Goal: Go to known website: Access a specific website the user already knows

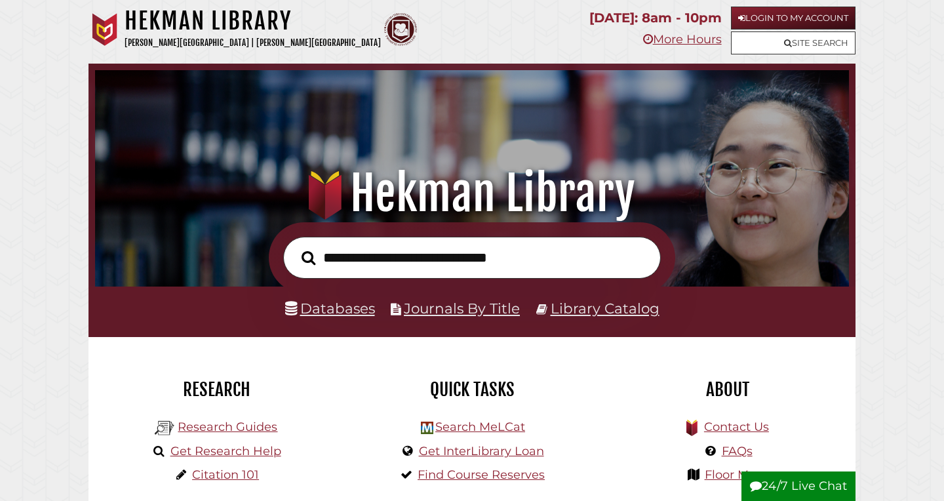
scroll to position [249, 747]
click at [745, 13] on link "Login to My Account" at bounding box center [793, 18] width 125 height 23
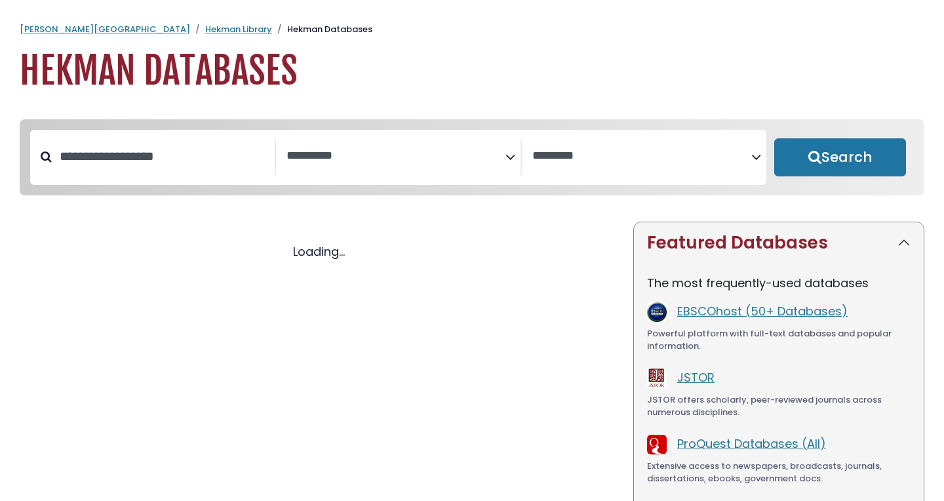
select select "Database Subject Filter"
select select "Database Vendors Filter"
select select "Database Subject Filter"
select select "Database Vendors Filter"
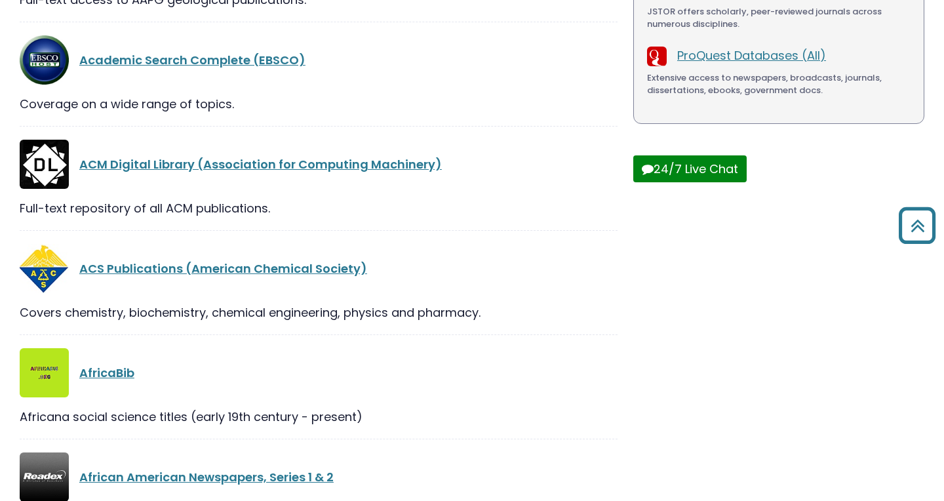
scroll to position [6202, 0]
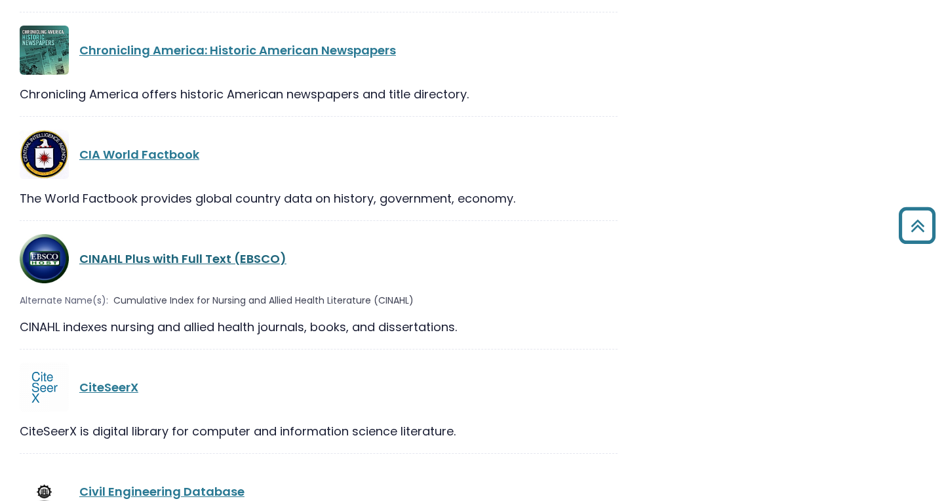
click at [212, 250] on link "CINAHL Plus with Full Text (EBSCO)" at bounding box center [182, 258] width 207 height 16
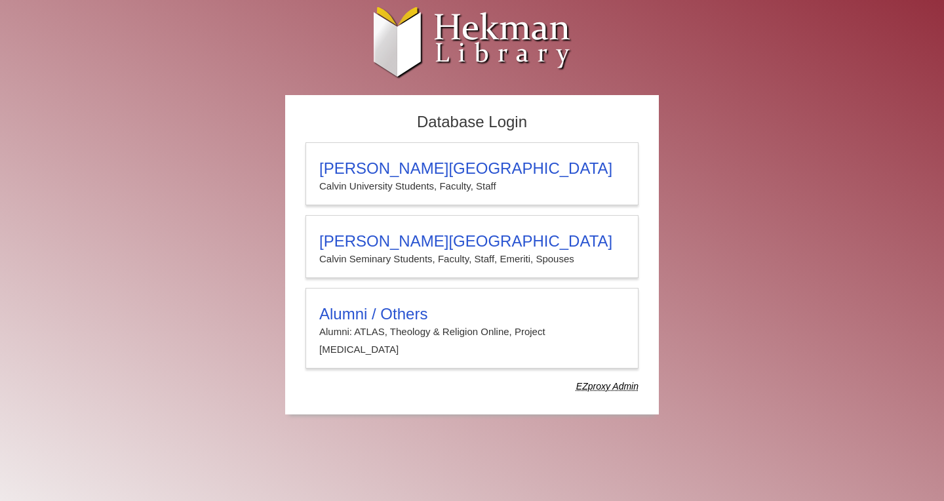
click at [218, 208] on div "Database Login [PERSON_NAME][GEOGRAPHIC_DATA][PERSON_NAME] Students, Faculty, S…" at bounding box center [472, 261] width 786 height 333
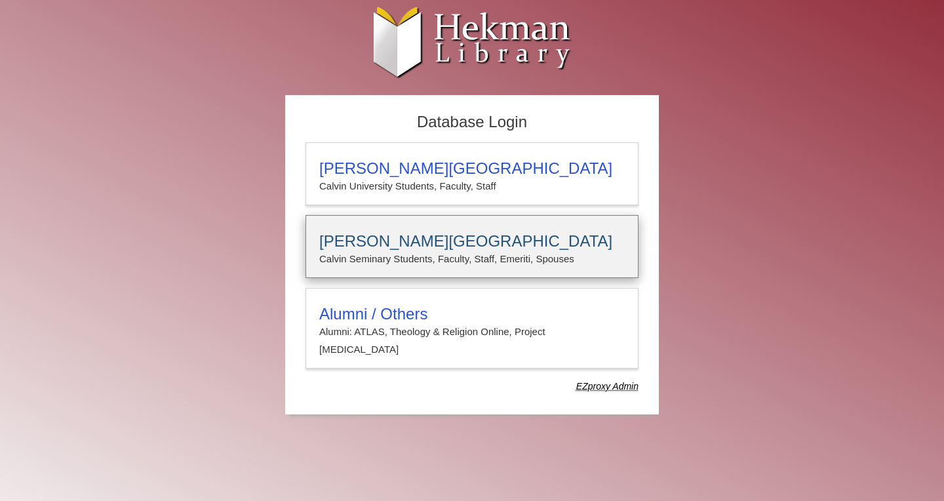
type input "**********"
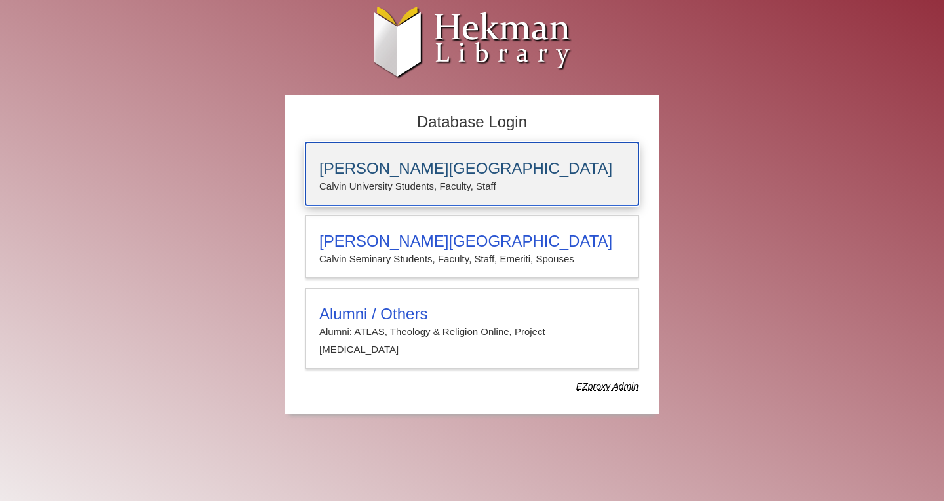
click at [469, 176] on h3 "[PERSON_NAME][GEOGRAPHIC_DATA]" at bounding box center [471, 168] width 305 height 18
